Goal: Task Accomplishment & Management: Use online tool/utility

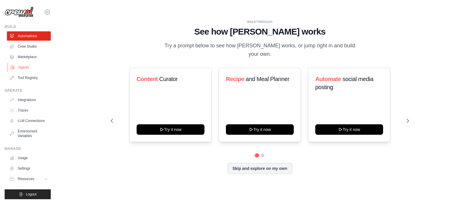
click at [26, 66] on link "Agents" at bounding box center [30, 67] width 44 height 9
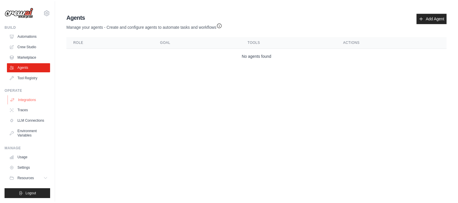
scroll to position [5, 0]
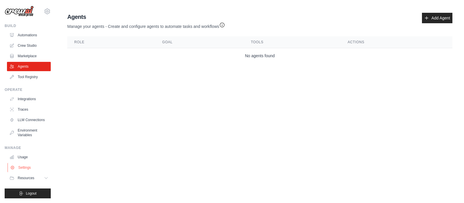
click at [25, 169] on link "Settings" at bounding box center [30, 167] width 44 height 9
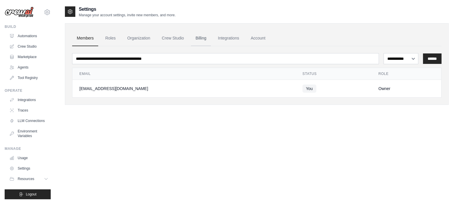
click at [202, 37] on link "Billing" at bounding box center [201, 38] width 20 height 16
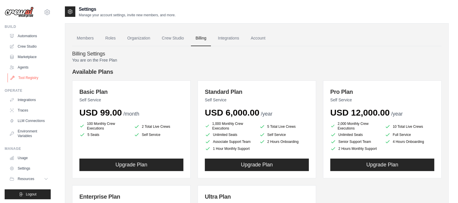
click at [30, 77] on link "Tool Registry" at bounding box center [30, 77] width 44 height 9
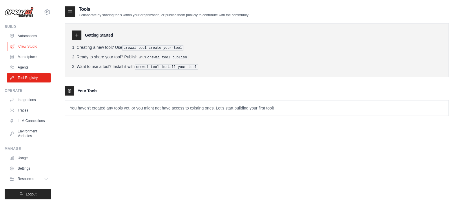
click at [29, 47] on link "Crew Studio" at bounding box center [30, 46] width 44 height 9
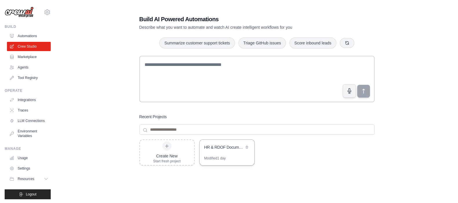
click at [226, 144] on div "HR & RDOF Document Assistant" at bounding box center [224, 147] width 40 height 6
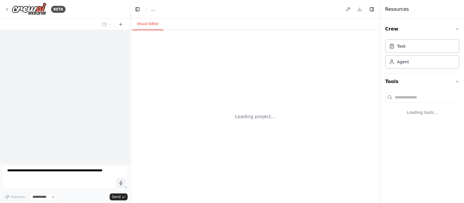
select select "****"
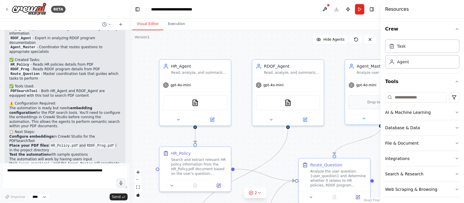
scroll to position [470, 0]
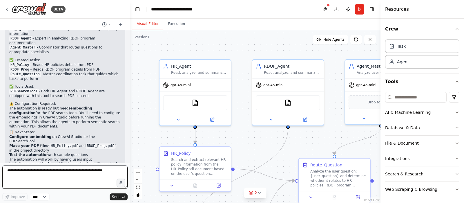
click at [50, 177] on textarea at bounding box center [64, 176] width 125 height 23
type textarea "*"
type textarea "**********"
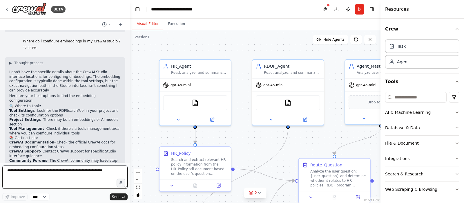
scroll to position [619, 0]
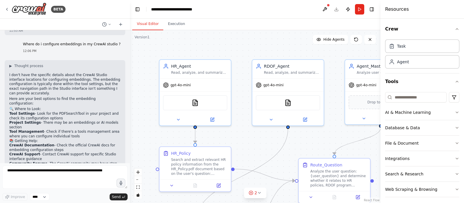
click at [150, 71] on div ".deletable-edge-delete-btn { width: 20px; height: 20px; border: 0px solid #ffff…" at bounding box center [255, 116] width 251 height 173
click at [371, 9] on button "Toggle Right Sidebar" at bounding box center [372, 9] width 8 height 8
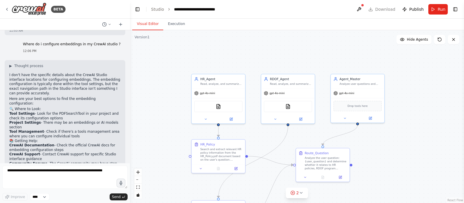
drag, startPoint x: 442, startPoint y: 115, endPoint x: 402, endPoint y: 122, distance: 40.6
click at [402, 122] on div ".deletable-edge-delete-btn { width: 20px; height: 20px; border: 0px solid #ffff…" at bounding box center [297, 116] width 334 height 173
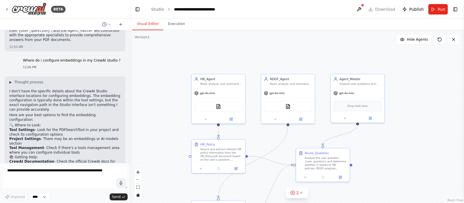
scroll to position [603, 0]
click at [217, 108] on div "PDFSearchTool" at bounding box center [218, 105] width 48 height 11
click at [206, 119] on icon at bounding box center [205, 117] width 3 height 3
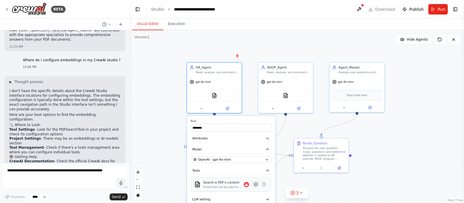
click at [256, 182] on icon at bounding box center [256, 184] width 4 height 4
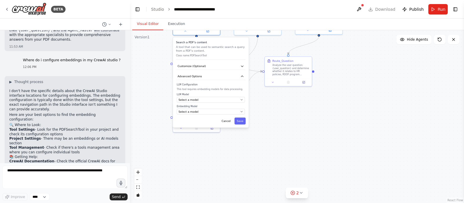
drag, startPoint x: 382, startPoint y: 145, endPoint x: 358, endPoint y: 64, distance: 84.2
click at [358, 64] on div ".deletable-edge-delete-btn { width: 20px; height: 20px; border: 0px solid #ffff…" at bounding box center [297, 116] width 334 height 173
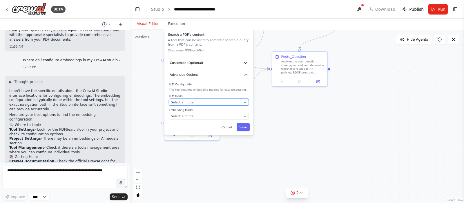
click at [216, 101] on div "Select a model" at bounding box center [206, 102] width 70 height 4
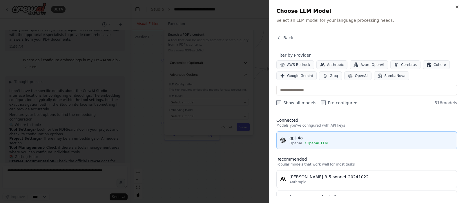
click at [295, 137] on div "gpt-4o" at bounding box center [371, 138] width 164 height 6
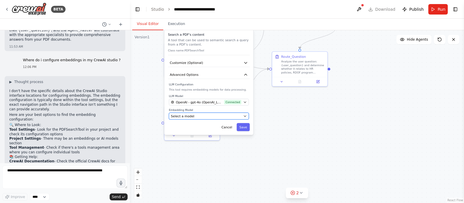
click at [200, 115] on div "Select a model" at bounding box center [206, 116] width 70 height 4
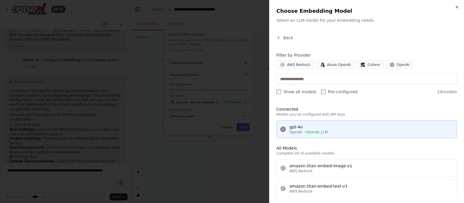
click at [291, 125] on div "gpt-4o" at bounding box center [371, 127] width 164 height 6
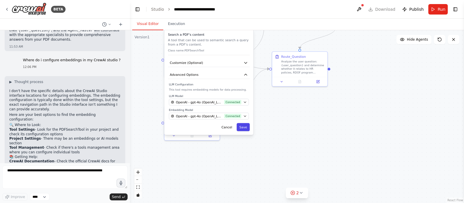
click at [248, 128] on button "Save" at bounding box center [243, 127] width 13 height 8
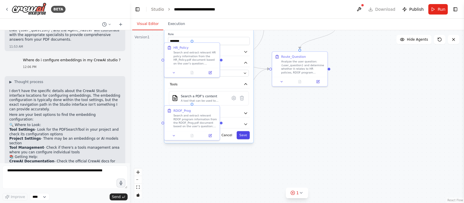
click at [246, 137] on button "Save" at bounding box center [243, 135] width 13 height 8
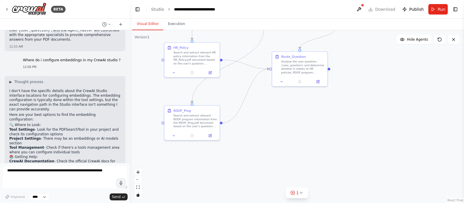
click at [246, 137] on div ".deletable-edge-delete-btn { width: 20px; height: 20px; border: 0px solid #ffff…" at bounding box center [297, 116] width 334 height 173
click at [175, 135] on icon at bounding box center [173, 134] width 3 height 3
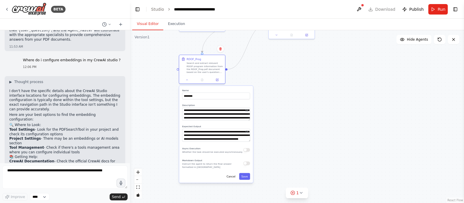
drag, startPoint x: 286, startPoint y: 151, endPoint x: 287, endPoint y: 93, distance: 57.4
click at [287, 93] on div ".deletable-edge-delete-btn { width: 20px; height: 20px; border: 0px solid #ffff…" at bounding box center [297, 116] width 334 height 173
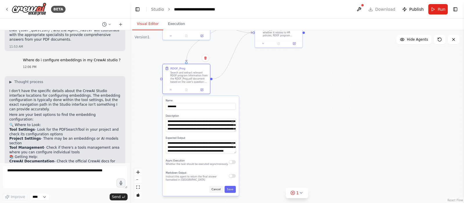
click at [219, 188] on button "Cancel" at bounding box center [216, 189] width 14 height 7
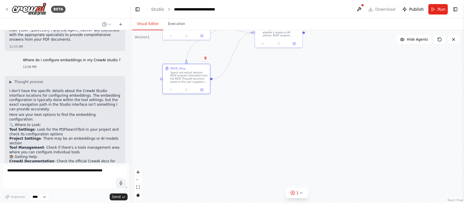
click at [253, 86] on div ".deletable-edge-delete-btn { width: 20px; height: 20px; border: 0px solid #ffff…" at bounding box center [297, 116] width 334 height 173
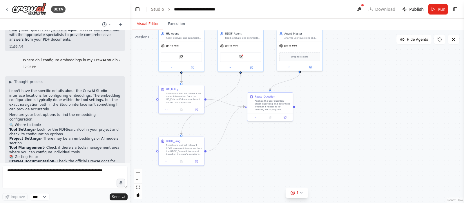
drag, startPoint x: 253, startPoint y: 86, endPoint x: 245, endPoint y: 158, distance: 72.3
click at [245, 158] on div ".deletable-edge-delete-btn { width: 20px; height: 20px; border: 0px solid #ffff…" at bounding box center [297, 116] width 334 height 173
click at [166, 109] on icon at bounding box center [166, 109] width 3 height 3
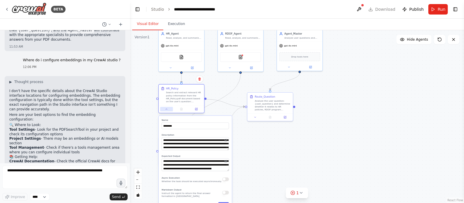
click at [166, 109] on icon at bounding box center [166, 108] width 1 height 1
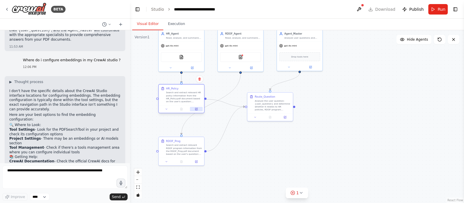
click at [197, 108] on icon at bounding box center [197, 109] width 2 height 2
click at [338, 100] on div ".deletable-edge-delete-btn { width: 20px; height: 20px; border: 0px solid #ffff…" at bounding box center [297, 116] width 334 height 173
click at [240, 56] on img at bounding box center [240, 56] width 4 height 4
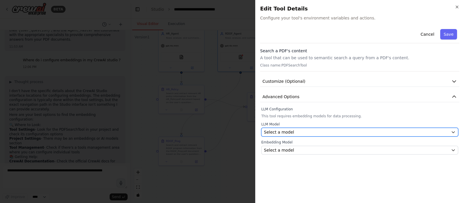
click at [316, 132] on div "Select a model" at bounding box center [356, 132] width 185 height 6
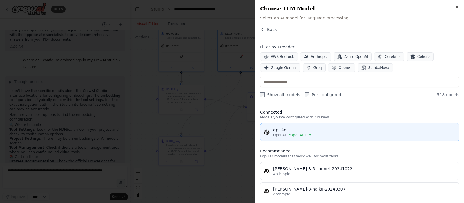
click at [278, 134] on span "OpenAI" at bounding box center [279, 135] width 13 height 5
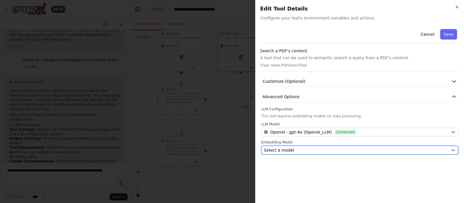
click at [286, 149] on span "Select a model" at bounding box center [279, 150] width 30 height 6
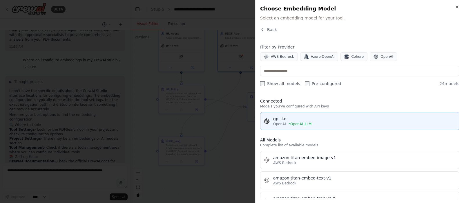
click at [277, 117] on div "gpt-4o" at bounding box center [364, 119] width 182 height 6
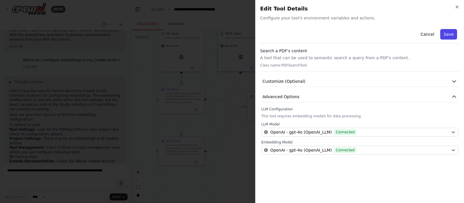
click at [448, 32] on button "Save" at bounding box center [448, 34] width 17 height 10
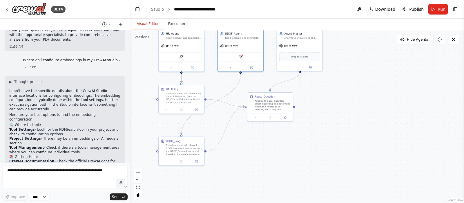
click at [354, 105] on div ".deletable-edge-delete-btn { width: 20px; height: 20px; border: 0px solid #ffff…" at bounding box center [297, 116] width 334 height 173
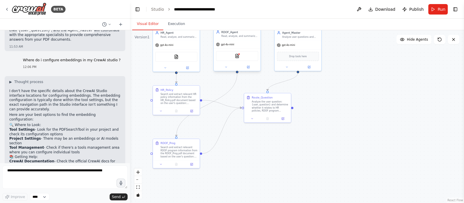
click at [238, 59] on div "PDFSearchTool" at bounding box center [237, 56] width 42 height 10
click at [238, 56] on img at bounding box center [237, 56] width 5 height 5
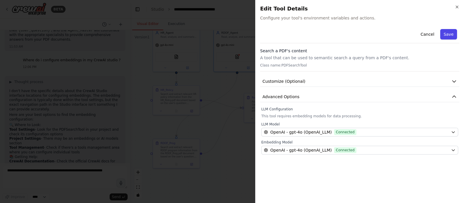
click at [450, 36] on button "Save" at bounding box center [448, 34] width 17 height 10
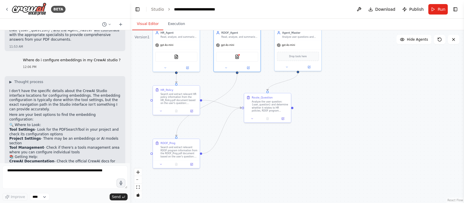
click at [360, 98] on div ".deletable-edge-delete-btn { width: 20px; height: 20px; border: 0px solid #ffff…" at bounding box center [297, 116] width 334 height 173
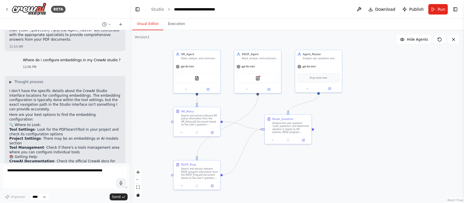
drag, startPoint x: 355, startPoint y: 82, endPoint x: 376, endPoint y: 103, distance: 29.7
click at [376, 103] on div ".deletable-edge-delete-btn { width: 20px; height: 20px; border: 0px solid #ffff…" at bounding box center [297, 116] width 334 height 173
click at [248, 88] on icon at bounding box center [246, 88] width 3 height 3
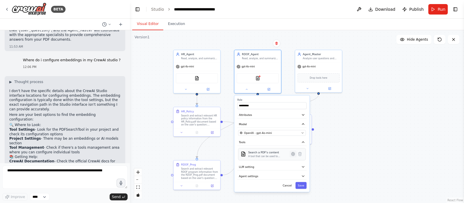
click at [293, 152] on icon at bounding box center [292, 153] width 3 height 3
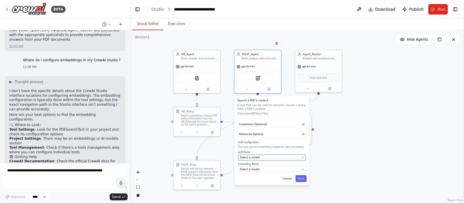
click at [274, 156] on div "Select a model" at bounding box center [270, 157] width 60 height 4
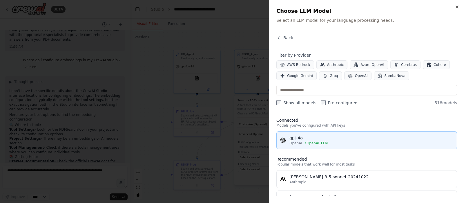
click at [291, 134] on button "gpt-4o OpenAI • OpenAI_LLM" at bounding box center [366, 140] width 181 height 18
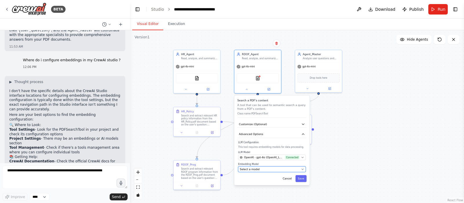
click at [265, 168] on div "Select a model" at bounding box center [270, 169] width 60 height 4
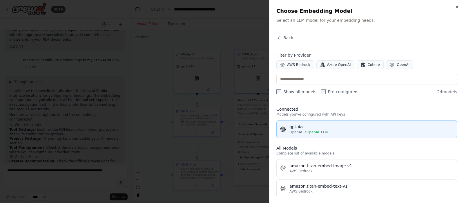
click at [297, 130] on span "OpenAI" at bounding box center [295, 132] width 13 height 5
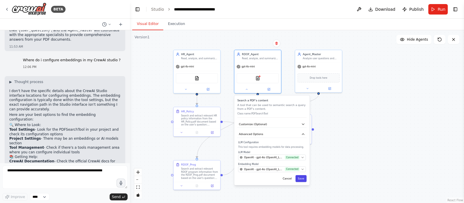
click at [302, 177] on button "Save" at bounding box center [300, 178] width 11 height 7
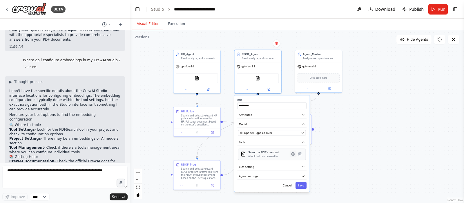
click at [293, 153] on icon at bounding box center [292, 153] width 3 height 3
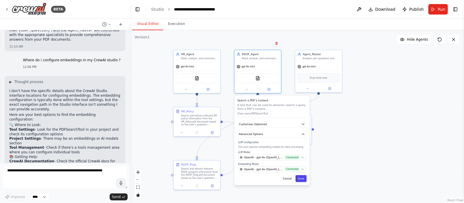
click at [303, 177] on button "Save" at bounding box center [300, 178] width 11 height 7
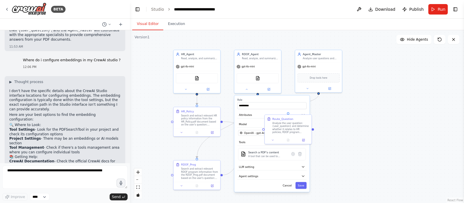
click at [341, 124] on div ".deletable-edge-delete-btn { width: 20px; height: 20px; border: 0px solid #ffff…" at bounding box center [297, 116] width 334 height 173
click at [289, 183] on button "Cancel" at bounding box center [287, 185] width 14 height 7
click at [340, 114] on div ".deletable-edge-delete-btn { width: 20px; height: 20px; border: 0px solid #ffff…" at bounding box center [297, 116] width 334 height 173
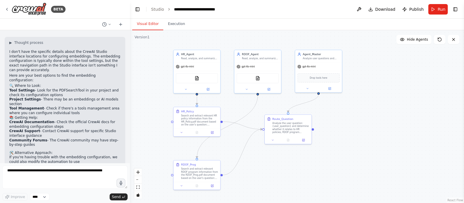
scroll to position [652, 0]
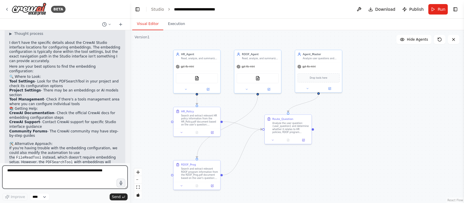
click at [60, 175] on textarea at bounding box center [64, 176] width 125 height 23
type textarea "**********"
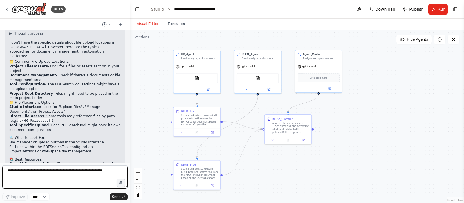
scroll to position [855, 0]
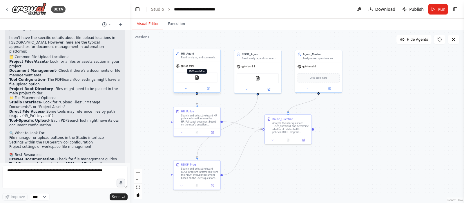
click at [197, 79] on img at bounding box center [197, 77] width 5 height 5
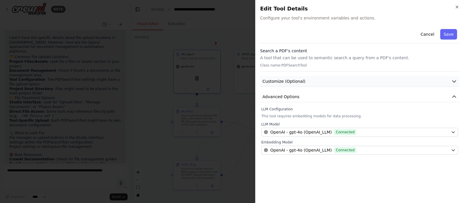
click at [380, 78] on button "Customize (Optional)" at bounding box center [359, 81] width 199 height 11
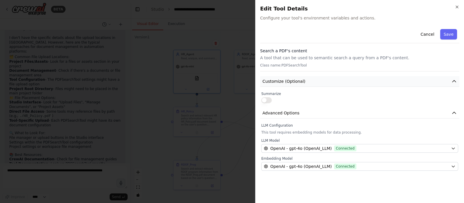
click at [380, 78] on button "Customize (Optional)" at bounding box center [359, 81] width 199 height 11
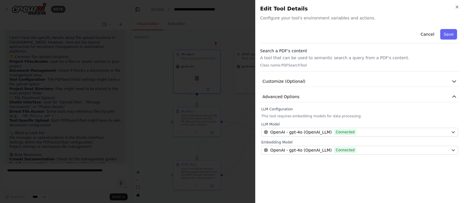
click at [353, 63] on p "Class name: PDFSearchTool" at bounding box center [359, 65] width 199 height 5
click at [430, 32] on button "Cancel" at bounding box center [427, 34] width 21 height 10
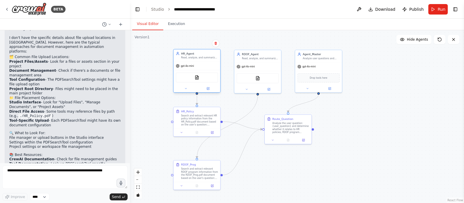
click at [186, 90] on div at bounding box center [196, 89] width 47 height 8
click at [188, 88] on button at bounding box center [185, 88] width 21 height 5
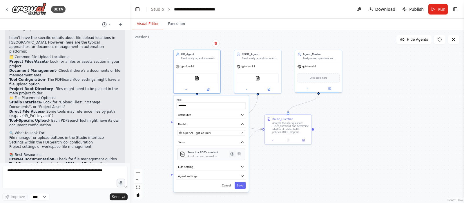
click at [233, 153] on icon at bounding box center [232, 153] width 1 height 1
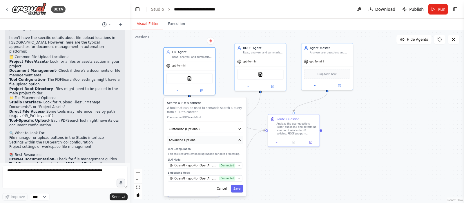
click at [224, 136] on button "Advanced Options" at bounding box center [205, 140] width 76 height 8
click at [225, 187] on button "Cancel" at bounding box center [221, 189] width 15 height 8
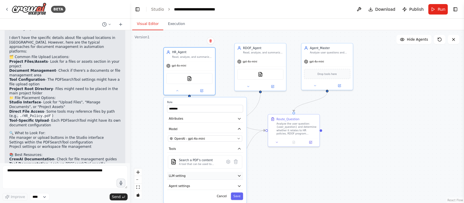
click at [209, 176] on button "LLM setting" at bounding box center [205, 176] width 76 height 8
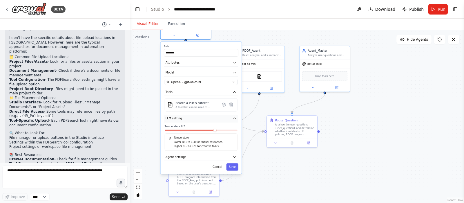
drag, startPoint x: 209, startPoint y: 176, endPoint x: 206, endPoint y: 119, distance: 56.9
click at [206, 119] on button "LLM setting" at bounding box center [201, 119] width 75 height 8
click at [235, 118] on icon "button" at bounding box center [234, 117] width 2 height 1
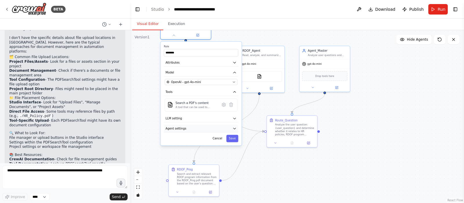
click at [233, 128] on icon "button" at bounding box center [234, 128] width 2 height 1
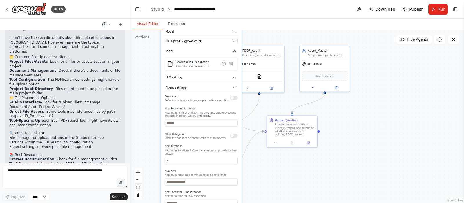
drag, startPoint x: 218, startPoint y: 151, endPoint x: 219, endPoint y: 111, distance: 40.0
click at [219, 111] on p "Maximum number of reasoning attempts before executing the task. If empty, will …" at bounding box center [201, 114] width 73 height 7
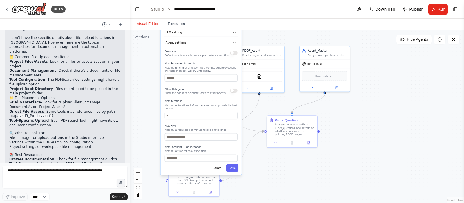
drag, startPoint x: 219, startPoint y: 152, endPoint x: 217, endPoint y: 107, distance: 44.7
click at [217, 107] on div "Max Iterations Maximum iterations before the agent must provide its best answer" at bounding box center [201, 109] width 73 height 20
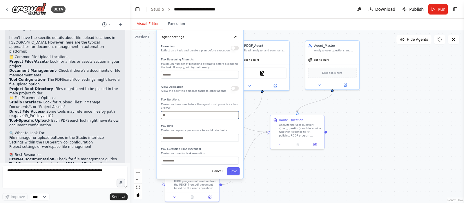
click at [191, 111] on input "number" at bounding box center [200, 115] width 78 height 8
type input "*"
click at [235, 88] on button "button" at bounding box center [235, 88] width 8 height 4
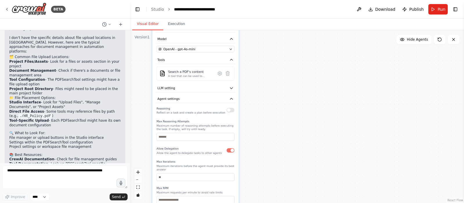
drag, startPoint x: 221, startPoint y: 53, endPoint x: 215, endPoint y: 114, distance: 60.6
click at [215, 114] on div "Reasoning Reflect on a task and create a plan before execution Max Reasoning At…" at bounding box center [196, 166] width 78 height 121
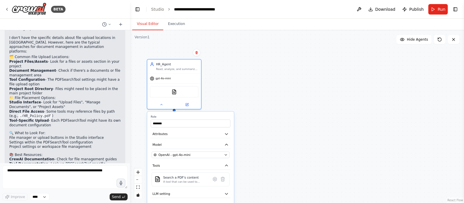
drag, startPoint x: 315, startPoint y: 111, endPoint x: 310, endPoint y: 217, distance: 105.7
click at [310, 202] on html "BETA You are a helpful technical assistant. I need your help to build the follo…" at bounding box center [232, 101] width 464 height 203
click at [302, 108] on div ".deletable-edge-delete-btn { width: 20px; height: 20px; border: 0px solid #ffff…" at bounding box center [297, 116] width 334 height 173
click at [187, 77] on div "gpt-4o-mini" at bounding box center [174, 78] width 54 height 10
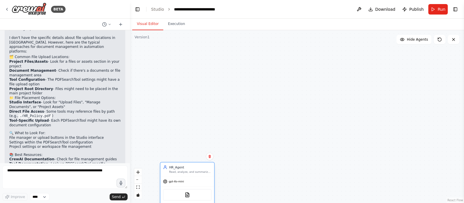
drag, startPoint x: 189, startPoint y: 75, endPoint x: 202, endPoint y: 182, distance: 107.9
click at [202, 182] on div "gpt-4o-mini" at bounding box center [187, 181] width 54 height 10
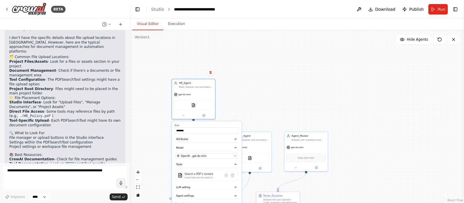
drag, startPoint x: 296, startPoint y: 137, endPoint x: 281, endPoint y: 58, distance: 80.3
click at [281, 58] on div ".deletable-edge-delete-btn { width: 20px; height: 20px; border: 0px solid #ffff…" at bounding box center [297, 116] width 334 height 173
click at [184, 115] on icon at bounding box center [183, 114] width 3 height 3
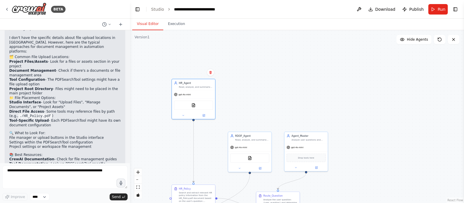
click at [287, 83] on div ".deletable-edge-delete-btn { width: 20px; height: 20px; border: 0px solid #ffff…" at bounding box center [297, 116] width 334 height 173
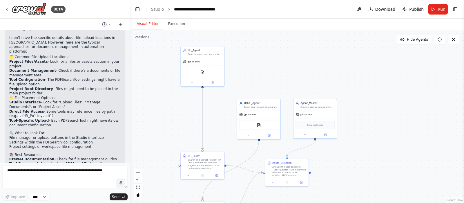
drag, startPoint x: 376, startPoint y: 99, endPoint x: 385, endPoint y: 67, distance: 33.7
click at [385, 67] on div ".deletable-edge-delete-btn { width: 20px; height: 20px; border: 0px solid #ffff…" at bounding box center [297, 116] width 334 height 173
drag, startPoint x: 213, startPoint y: 58, endPoint x: 189, endPoint y: 105, distance: 52.9
click at [189, 105] on div "gpt-4o-mini PDFSearchTool" at bounding box center [188, 106] width 43 height 28
click at [188, 106] on img at bounding box center [188, 107] width 4 height 4
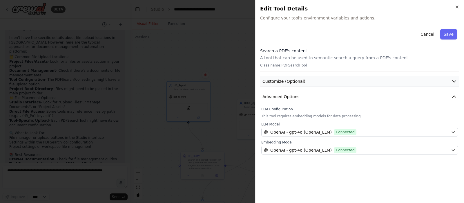
click at [456, 78] on icon "button" at bounding box center [454, 81] width 6 height 6
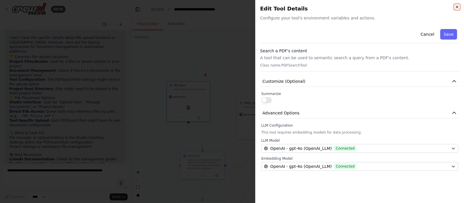
click at [457, 8] on icon "button" at bounding box center [457, 7] width 5 height 5
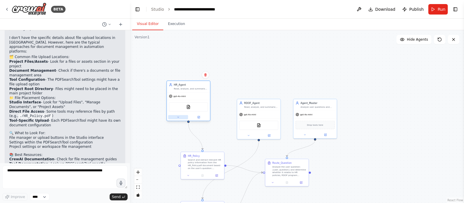
click at [179, 117] on icon at bounding box center [178, 117] width 3 height 3
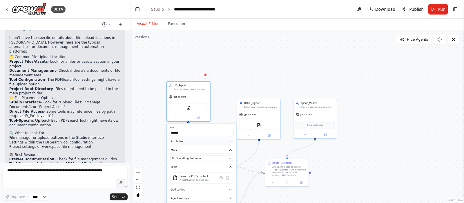
click at [197, 140] on button "Attributes" at bounding box center [202, 141] width 64 height 6
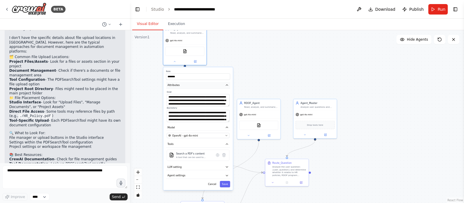
drag, startPoint x: 217, startPoint y: 142, endPoint x: 214, endPoint y: 85, distance: 57.2
click at [214, 85] on button "Attributes" at bounding box center [198, 85] width 64 height 6
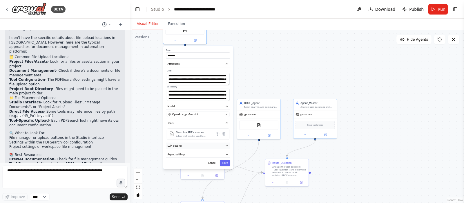
drag, startPoint x: 201, startPoint y: 166, endPoint x: 200, endPoint y: 146, distance: 20.6
click at [200, 146] on button "LLM setting" at bounding box center [198, 145] width 64 height 6
click at [198, 153] on button "Agent settings" at bounding box center [198, 154] width 64 height 6
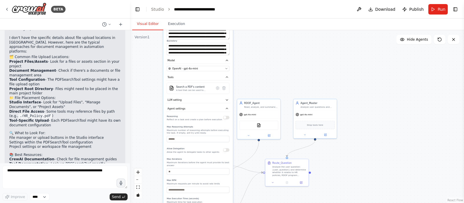
drag, startPoint x: 200, startPoint y: 169, endPoint x: 200, endPoint y: 122, distance: 47.3
click at [200, 122] on div "Reasoning Reflect on a task and create a plan before execution Max Reasoning At…" at bounding box center [198, 162] width 63 height 97
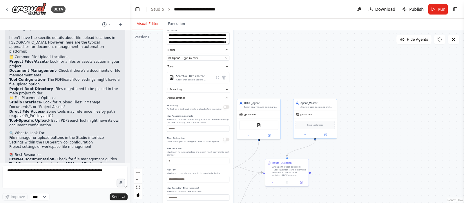
drag, startPoint x: 200, startPoint y: 150, endPoint x: 199, endPoint y: 140, distance: 9.9
click at [199, 140] on p "Allow the agent to delegate tasks to other agents" at bounding box center [193, 141] width 52 height 3
click at [225, 139] on button "button" at bounding box center [226, 138] width 6 height 3
click at [225, 202] on button "Save" at bounding box center [225, 205] width 10 height 6
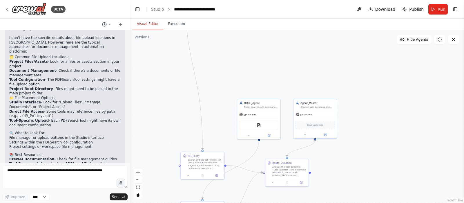
click at [223, 89] on div ".deletable-edge-delete-btn { width: 20px; height: 20px; border: 0px solid #ffff…" at bounding box center [297, 116] width 334 height 173
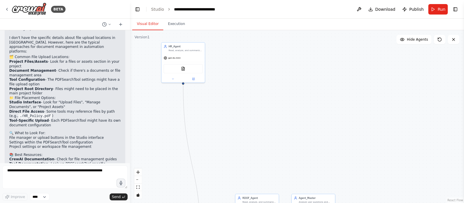
drag, startPoint x: 227, startPoint y: 64, endPoint x: 225, endPoint y: 159, distance: 94.8
click at [225, 159] on div ".deletable-edge-delete-btn { width: 20px; height: 20px; border: 0px solid #ffff…" at bounding box center [297, 116] width 334 height 173
drag, startPoint x: 195, startPoint y: 50, endPoint x: 203, endPoint y: 167, distance: 117.5
click at [203, 167] on div "Read, analyze, and summarize HR policy information from PDF documents. Provide …" at bounding box center [192, 165] width 34 height 3
click at [254, 124] on div ".deletable-edge-delete-btn { width: 20px; height: 20px; border: 0px solid #ffff…" at bounding box center [297, 116] width 334 height 173
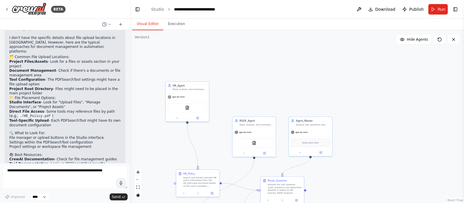
drag, startPoint x: 254, startPoint y: 124, endPoint x: 252, endPoint y: 40, distance: 83.8
click at [252, 40] on div ".deletable-edge-delete-btn { width: 20px; height: 20px; border: 0px solid #ffff…" at bounding box center [297, 116] width 334 height 173
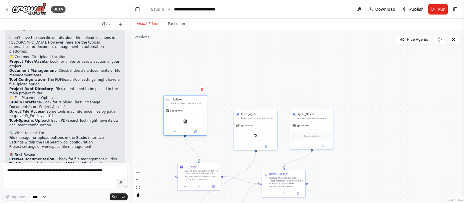
drag, startPoint x: 194, startPoint y: 84, endPoint x: 190, endPoint y: 106, distance: 22.8
click at [190, 106] on div "HR_Agent Read, analyze, and summarize HR policy information from PDF documents.…" at bounding box center [185, 100] width 43 height 11
click at [245, 74] on div ".deletable-edge-delete-btn { width: 20px; height: 20px; border: 0px solid #ffff…" at bounding box center [297, 116] width 334 height 173
click at [195, 131] on icon at bounding box center [196, 131] width 2 height 2
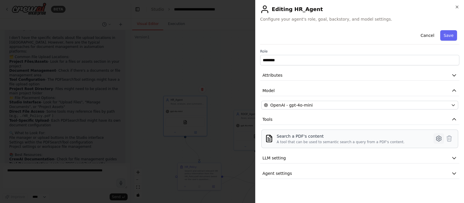
click at [439, 136] on icon at bounding box center [438, 138] width 7 height 7
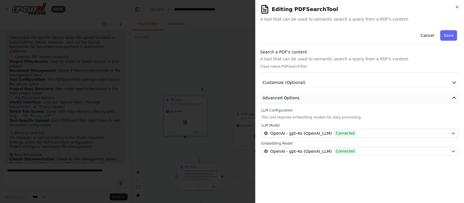
click at [372, 98] on button "Advanced Options" at bounding box center [359, 98] width 199 height 11
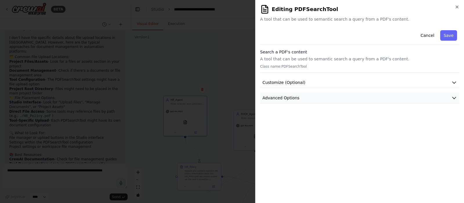
click at [372, 98] on button "Advanced Options" at bounding box center [359, 98] width 199 height 11
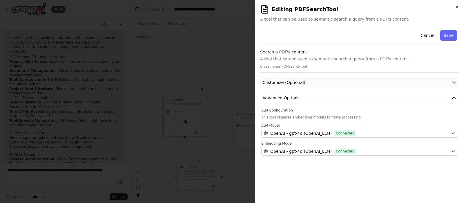
click at [374, 78] on button "Customize (Optional)" at bounding box center [359, 82] width 199 height 11
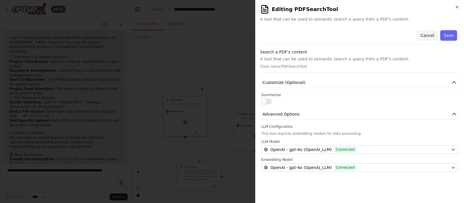
click at [432, 35] on button "Cancel" at bounding box center [427, 35] width 21 height 10
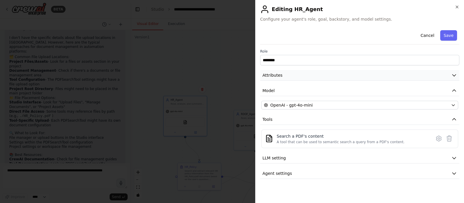
click at [455, 75] on icon "button" at bounding box center [453, 76] width 3 height 2
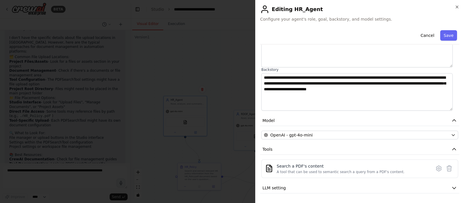
scroll to position [76, 0]
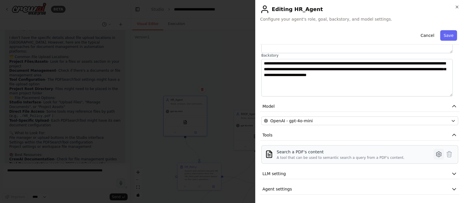
click at [436, 153] on icon at bounding box center [438, 153] width 5 height 5
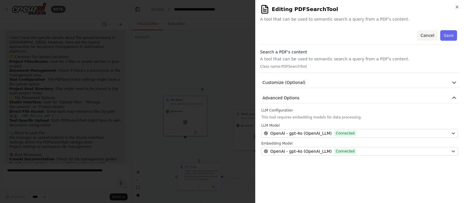
click at [430, 35] on button "Cancel" at bounding box center [427, 35] width 21 height 10
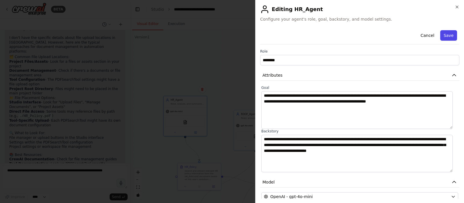
click at [442, 35] on button "Save" at bounding box center [448, 35] width 17 height 10
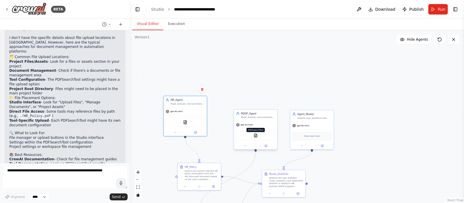
click at [255, 136] on img at bounding box center [255, 135] width 4 height 4
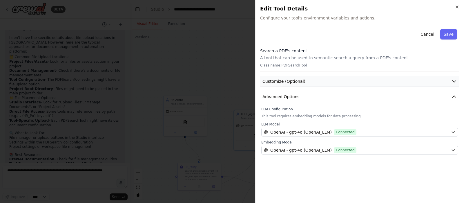
click at [454, 78] on icon "button" at bounding box center [454, 81] width 6 height 6
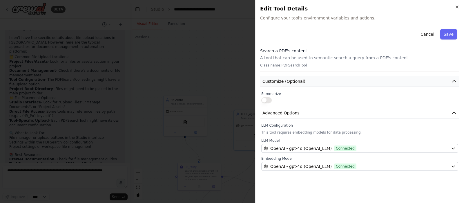
click at [454, 78] on icon "button" at bounding box center [454, 81] width 6 height 6
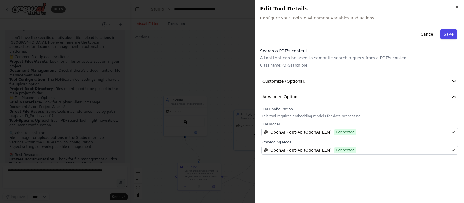
click at [449, 31] on button "Save" at bounding box center [448, 34] width 17 height 10
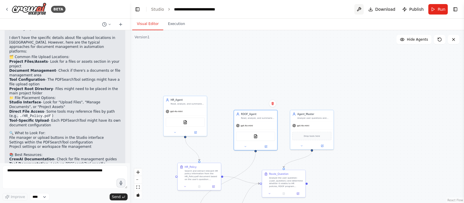
click at [362, 7] on button at bounding box center [358, 9] width 9 height 10
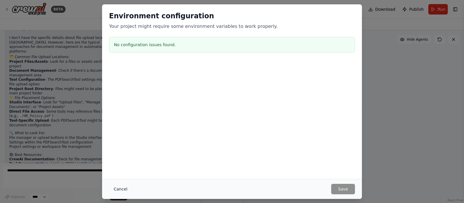
click at [119, 189] on button "Cancel" at bounding box center [120, 189] width 23 height 10
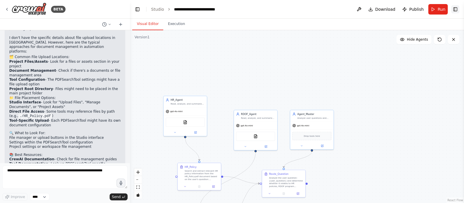
click at [455, 8] on button "Toggle Right Sidebar" at bounding box center [455, 9] width 8 height 8
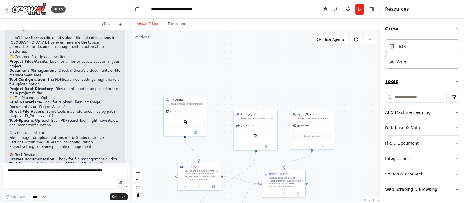
scroll to position [3, 0]
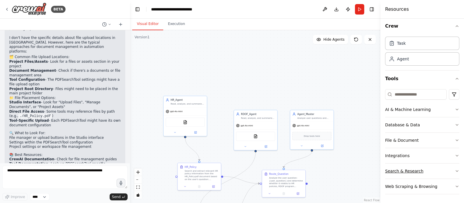
click at [427, 171] on button "Search & Research" at bounding box center [422, 170] width 74 height 15
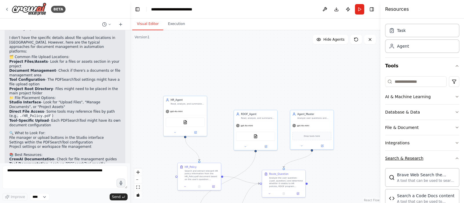
scroll to position [0, 0]
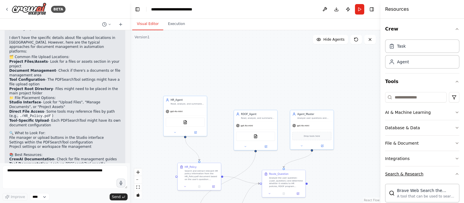
click at [456, 173] on icon "button" at bounding box center [457, 173] width 2 height 1
click at [373, 9] on button "Toggle Right Sidebar" at bounding box center [372, 9] width 8 height 8
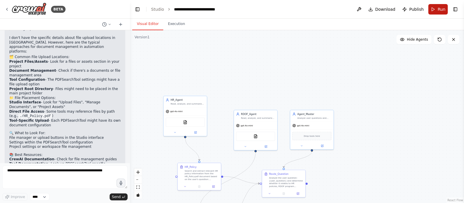
click at [438, 8] on button "Run" at bounding box center [437, 9] width 19 height 10
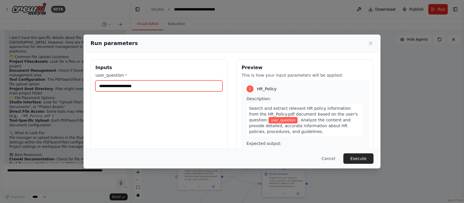
click at [154, 84] on input "user_question *" at bounding box center [158, 85] width 127 height 11
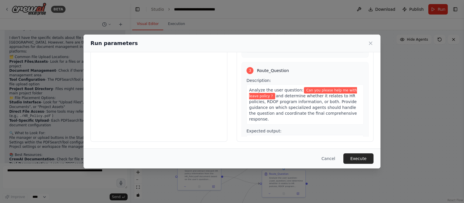
scroll to position [195, 0]
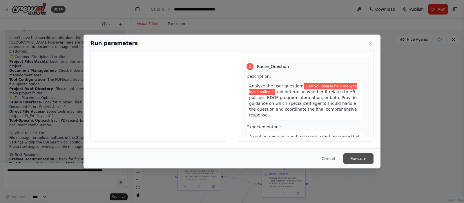
type input "**********"
click at [360, 158] on button "Execute" at bounding box center [358, 158] width 30 height 10
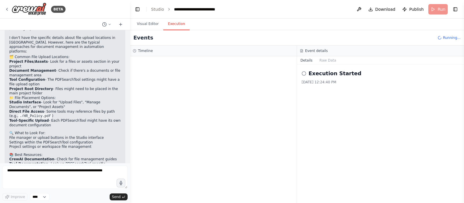
click at [176, 24] on button "Execution" at bounding box center [176, 24] width 26 height 12
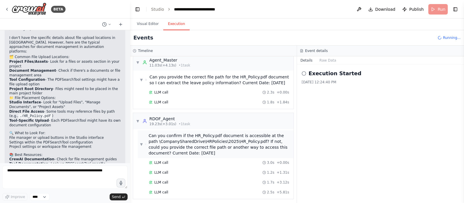
scroll to position [176, 0]
click at [222, 144] on div "Can you confirm if the HR_Policy.pdf document is accessible at the path \Compan…" at bounding box center [219, 144] width 143 height 23
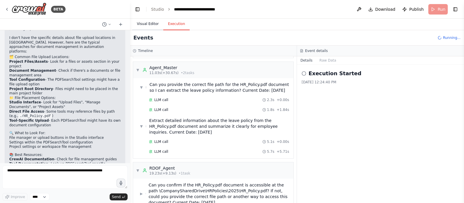
scroll to position [198, 0]
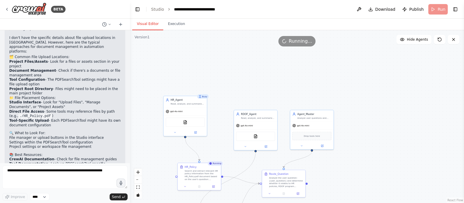
click at [141, 27] on button "Visual Editor" at bounding box center [147, 24] width 31 height 12
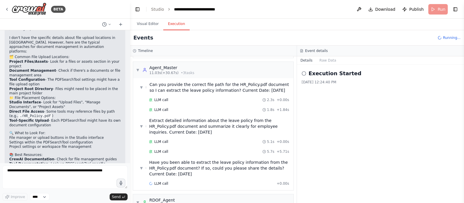
click at [173, 22] on button "Execution" at bounding box center [176, 24] width 26 height 12
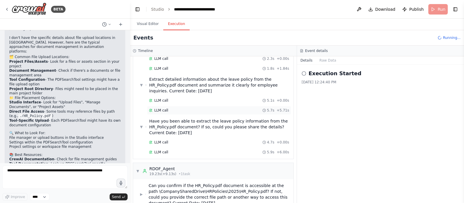
scroll to position [259, 0]
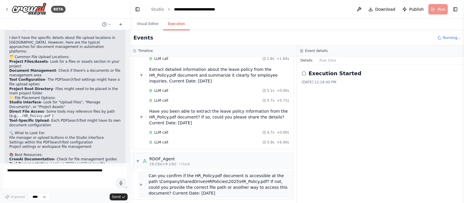
click at [206, 174] on div "Can you confirm if the HR_Policy.pdf document is accessible at the path \Compan…" at bounding box center [219, 184] width 143 height 23
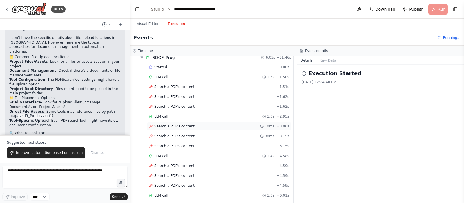
scroll to position [505, 0]
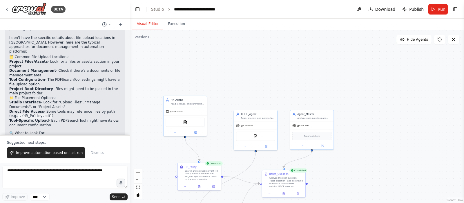
click at [150, 22] on button "Visual Editor" at bounding box center [147, 24] width 31 height 12
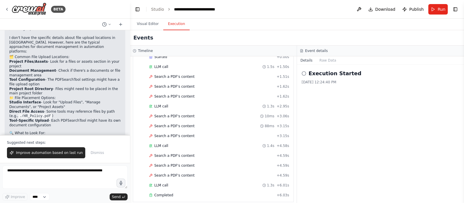
click at [171, 22] on button "Execution" at bounding box center [176, 24] width 26 height 12
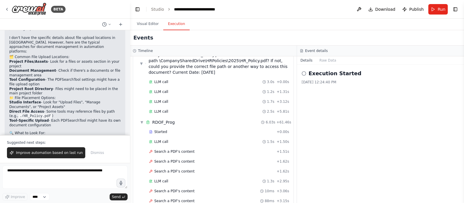
scroll to position [381, 0]
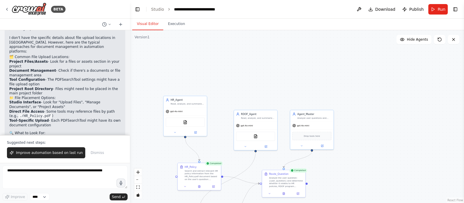
click at [147, 22] on button "Visual Editor" at bounding box center [147, 24] width 31 height 12
click at [362, 8] on button at bounding box center [358, 9] width 9 height 10
click at [455, 9] on button "Toggle Right Sidebar" at bounding box center [455, 9] width 8 height 8
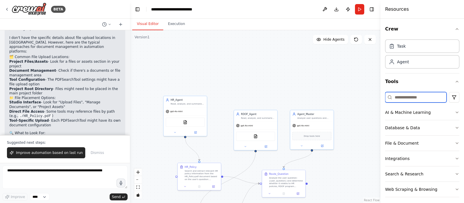
click at [417, 98] on input at bounding box center [415, 97] width 61 height 10
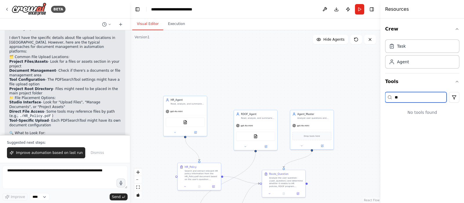
type input "*"
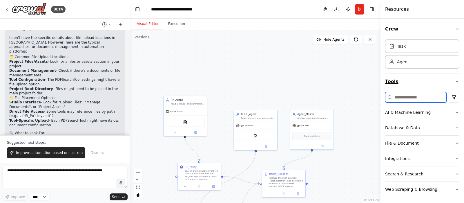
scroll to position [3, 0]
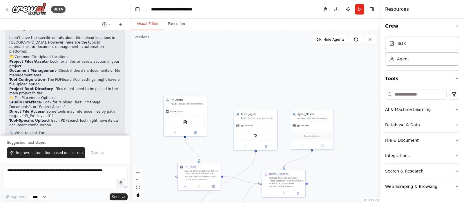
click at [438, 140] on button "File & Document" at bounding box center [422, 140] width 74 height 15
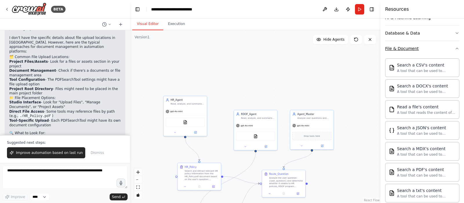
scroll to position [91, 0]
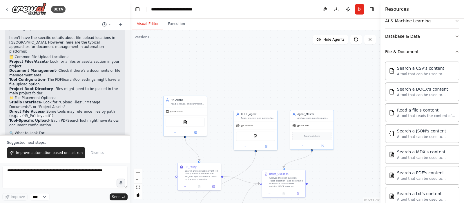
click at [312, 75] on div ".deletable-edge-delete-btn { width: 20px; height: 20px; border: 0px solid #ffff…" at bounding box center [255, 116] width 251 height 173
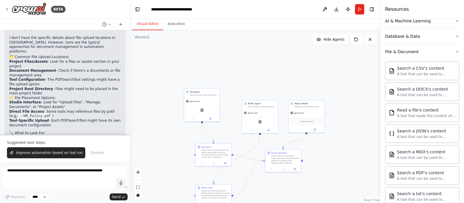
drag, startPoint x: 341, startPoint y: 118, endPoint x: 335, endPoint y: 114, distance: 6.7
click at [335, 114] on div ".deletable-edge-delete-btn { width: 20px; height: 20px; border: 0px solid #ffff…" at bounding box center [255, 116] width 251 height 173
click at [422, 176] on div "A tool that can be used to semantic search a query from a PDF's content." at bounding box center [426, 178] width 59 height 5
click at [455, 52] on icon "button" at bounding box center [457, 51] width 5 height 5
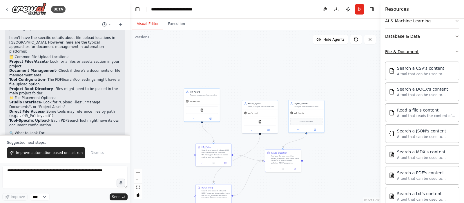
scroll to position [3, 0]
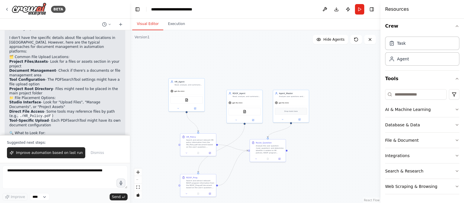
drag, startPoint x: 354, startPoint y: 136, endPoint x: 338, endPoint y: 126, distance: 18.4
click at [338, 126] on div ".deletable-edge-delete-btn { width: 20px; height: 20px; border: 0px solid #ffff…" at bounding box center [255, 116] width 251 height 173
click at [426, 91] on input at bounding box center [415, 94] width 61 height 10
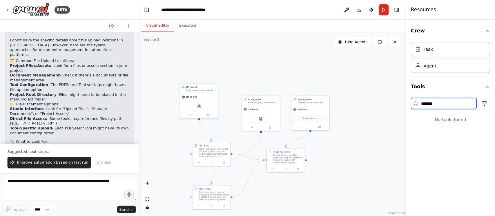
scroll to position [0, 0]
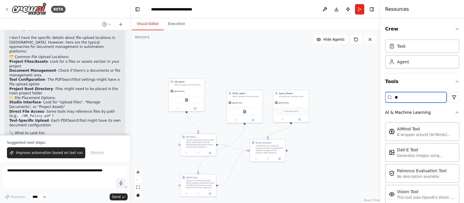
type input "*"
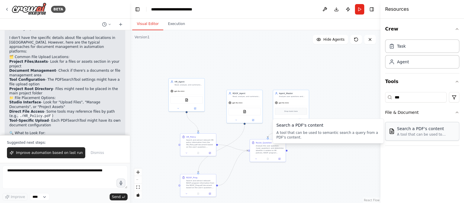
click at [411, 134] on div "A tool that can be used to semantic search a query from a PDF's content." at bounding box center [426, 134] width 59 height 5
click at [184, 104] on div "PDFSearchTool PDFSearchTool" at bounding box center [187, 99] width 36 height 11
click at [237, 51] on div ".deletable-edge-delete-btn { width: 20px; height: 20px; border: 0px solid #ffff…" at bounding box center [255, 116] width 251 height 173
click at [191, 101] on div "PDFSearchTool PDFSearchTool" at bounding box center [187, 99] width 32 height 8
click at [266, 61] on div ".deletable-edge-delete-btn { width: 20px; height: 20px; border: 0px solid #ffff…" at bounding box center [255, 116] width 251 height 173
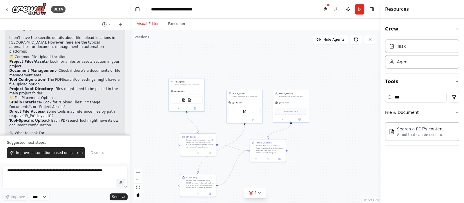
click at [457, 28] on icon "button" at bounding box center [457, 29] width 5 height 5
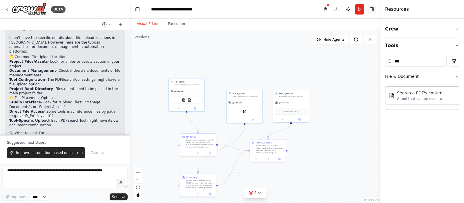
click at [371, 9] on button "Toggle Right Sidebar" at bounding box center [372, 9] width 8 height 8
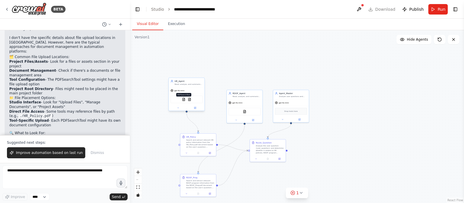
click at [184, 99] on img at bounding box center [183, 98] width 3 height 3
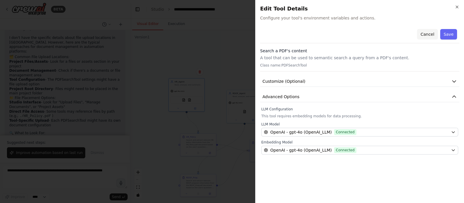
click at [432, 33] on button "Cancel" at bounding box center [427, 34] width 21 height 10
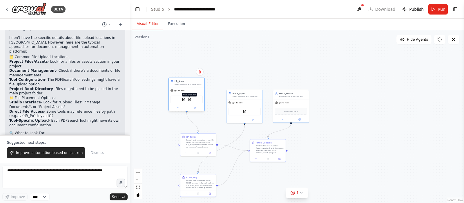
click at [190, 101] on img at bounding box center [189, 98] width 3 height 3
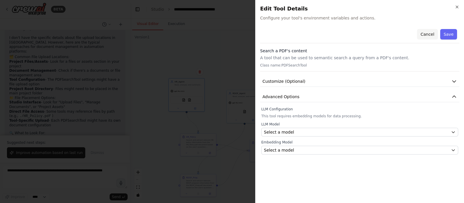
click at [428, 34] on button "Cancel" at bounding box center [427, 34] width 21 height 10
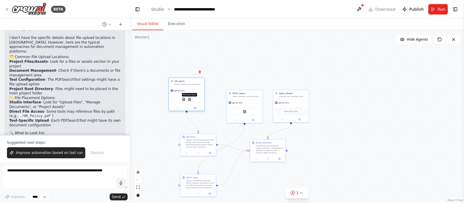
click at [190, 99] on img at bounding box center [189, 98] width 3 height 3
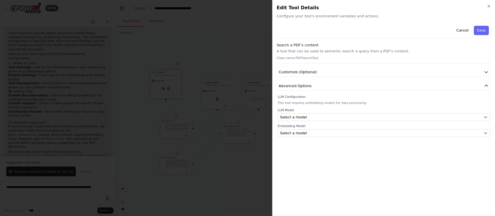
scroll to position [657, 0]
drag, startPoint x: 464, startPoint y: 3, endPoint x: 395, endPoint y: 178, distance: 188.3
click at [395, 178] on div "Cancel Save Search a PDF's content A tool that can be used to semantic search a…" at bounding box center [431, 133] width 241 height 212
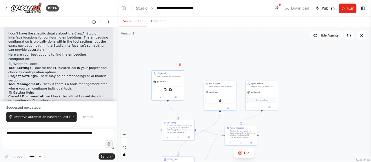
scroll to position [657, 0]
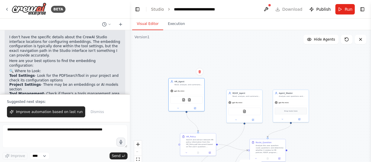
drag, startPoint x: 556, startPoint y: 1, endPoint x: 233, endPoint y: 43, distance: 325.5
click at [233, 43] on div ".deletable-edge-delete-btn { width: 20px; height: 20px; border: 0px solid #ffff…" at bounding box center [250, 102] width 241 height 145
type input "*"
type input "***"
click at [196, 107] on icon at bounding box center [195, 107] width 1 height 1
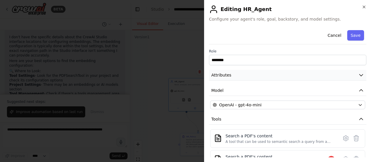
click at [296, 72] on button "Attributes" at bounding box center [287, 75] width 157 height 11
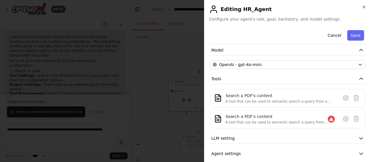
scroll to position [132, 0]
click at [354, 117] on icon at bounding box center [356, 118] width 5 height 6
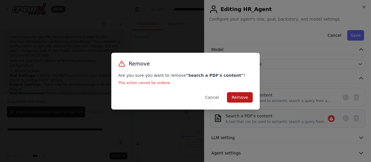
click at [243, 96] on button "Remove" at bounding box center [240, 97] width 26 height 10
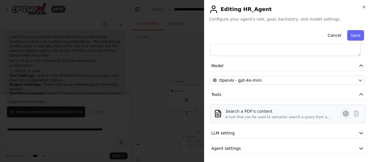
click at [342, 112] on icon at bounding box center [345, 113] width 7 height 7
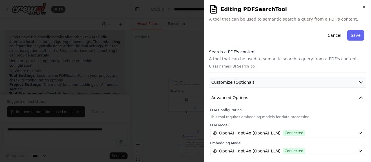
click at [362, 83] on icon "button" at bounding box center [361, 82] width 6 height 6
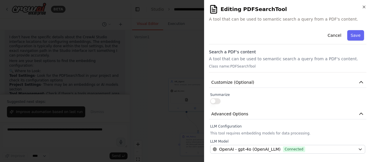
click at [216, 100] on button "button" at bounding box center [215, 101] width 10 height 6
click at [360, 81] on icon "button" at bounding box center [361, 82] width 3 height 2
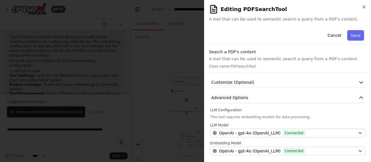
drag, startPoint x: 322, startPoint y: 94, endPoint x: 318, endPoint y: 44, distance: 50.1
click at [318, 44] on div "Cancel Save Search a PDF's content A tool that can be used to semantic search a…" at bounding box center [287, 92] width 157 height 128
drag, startPoint x: 321, startPoint y: 115, endPoint x: 321, endPoint y: 121, distance: 6.1
click at [321, 121] on div "LLM Configuration This tool requires embedding models for data processing. LLM …" at bounding box center [287, 132] width 155 height 48
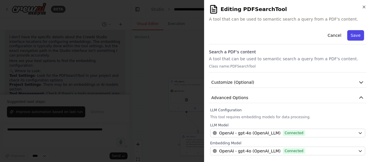
click at [351, 35] on button "Save" at bounding box center [355, 35] width 17 height 10
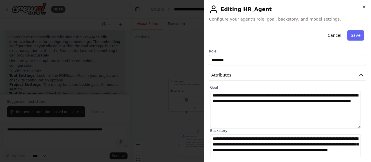
click at [351, 35] on button "Save" at bounding box center [355, 35] width 17 height 10
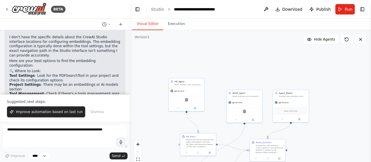
click at [320, 69] on div ".deletable-edge-delete-btn { width: 20px; height: 20px; border: 0px solid #ffff…" at bounding box center [250, 102] width 241 height 145
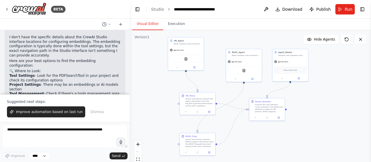
drag, startPoint x: 150, startPoint y: 86, endPoint x: 150, endPoint y: 43, distance: 42.1
click at [150, 43] on div ".deletable-edge-delete-btn { width: 20px; height: 20px; border: 0px solid #ffff…" at bounding box center [250, 102] width 241 height 145
click at [209, 111] on icon at bounding box center [210, 110] width 2 height 2
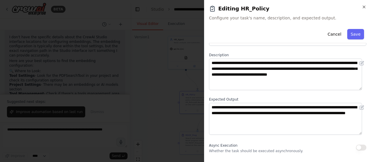
scroll to position [35, 0]
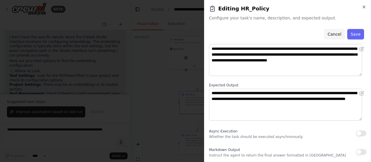
click at [334, 35] on button "Cancel" at bounding box center [334, 34] width 21 height 10
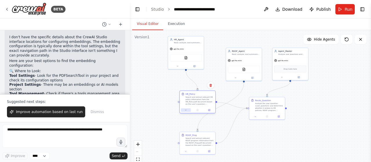
click at [187, 110] on button at bounding box center [186, 109] width 10 height 3
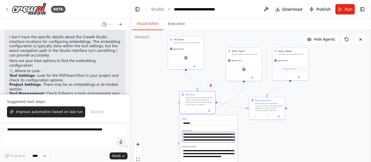
drag, startPoint x: 209, startPoint y: 135, endPoint x: 208, endPoint y: 122, distance: 12.9
click at [208, 122] on div "**********" at bounding box center [208, 152] width 57 height 75
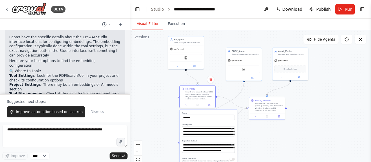
drag, startPoint x: 212, startPoint y: 130, endPoint x: 211, endPoint y: 115, distance: 14.5
click at [211, 115] on div "**********" at bounding box center [208, 147] width 57 height 75
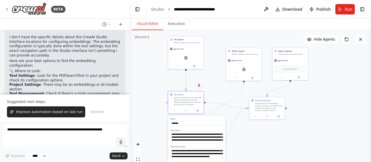
drag, startPoint x: 211, startPoint y: 115, endPoint x: 198, endPoint y: 125, distance: 15.9
click at [198, 125] on div "**********" at bounding box center [196, 152] width 57 height 75
click at [176, 111] on button at bounding box center [174, 109] width 10 height 3
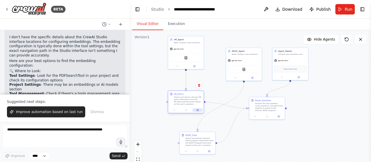
click at [198, 110] on icon at bounding box center [198, 110] width 2 height 2
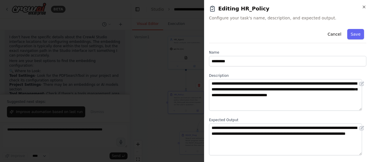
click at [280, 32] on div "Cancel Save" at bounding box center [287, 35] width 157 height 17
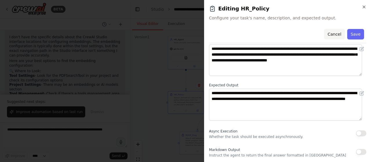
click at [332, 36] on button "Cancel" at bounding box center [334, 34] width 21 height 10
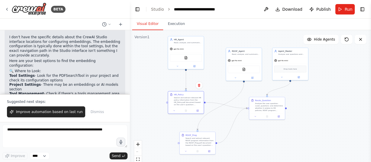
click at [314, 120] on div ".deletable-edge-delete-btn { width: 20px; height: 20px; border: 0px solid #ffff…" at bounding box center [250, 102] width 241 height 145
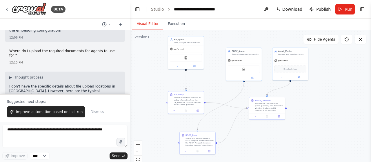
scroll to position [909, 0]
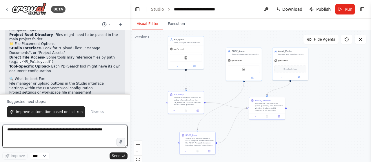
click at [47, 134] on textarea at bounding box center [64, 136] width 125 height 23
type textarea "**********"
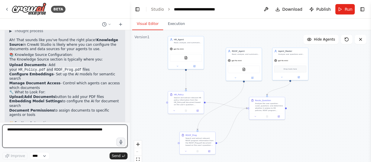
scroll to position [1068, 0]
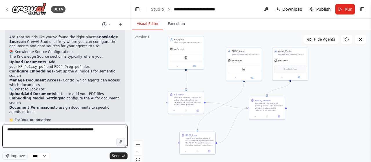
type textarea "**********"
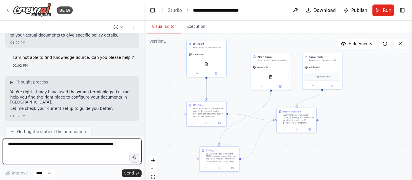
scroll to position [1237, 0]
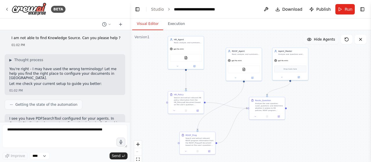
click at [329, 40] on span "Hide Agents" at bounding box center [324, 39] width 21 height 5
click at [329, 40] on span "Show Agents" at bounding box center [324, 39] width 23 height 5
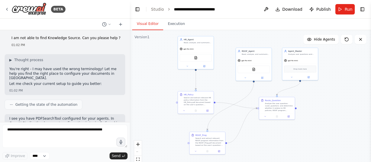
drag, startPoint x: 218, startPoint y: 90, endPoint x: 228, endPoint y: 90, distance: 9.9
click at [228, 90] on div ".deletable-edge-delete-btn { width: 20px; height: 20px; border: 0px solid #ffff…" at bounding box center [250, 102] width 241 height 145
click at [362, 9] on button "Toggle Right Sidebar" at bounding box center [362, 9] width 8 height 8
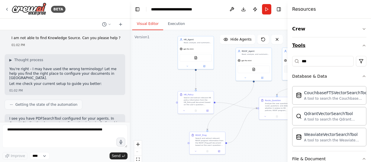
click at [362, 45] on icon "button" at bounding box center [364, 45] width 5 height 5
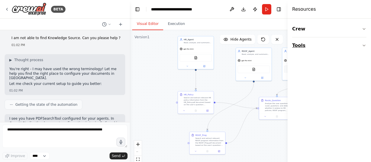
click at [359, 45] on button "Tools" at bounding box center [329, 45] width 74 height 16
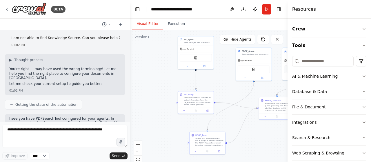
click at [362, 29] on icon "button" at bounding box center [364, 29] width 5 height 5
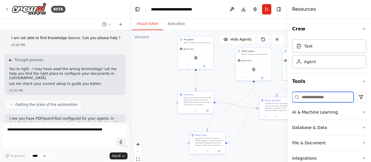
click at [324, 97] on input at bounding box center [322, 97] width 61 height 10
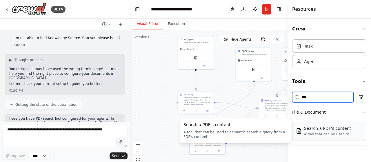
type input "***"
click at [317, 133] on div "A tool that can be used to semantic search a query from a PDF's content." at bounding box center [333, 134] width 59 height 5
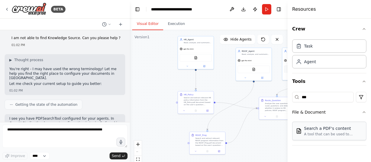
click at [317, 133] on div "A tool that can be used to semantic search a query from a PDF's content." at bounding box center [333, 134] width 59 height 5
click at [280, 136] on div ".deletable-edge-delete-btn { width: 20px; height: 20px; border: 0px solid #ffff…" at bounding box center [209, 102] width 158 height 145
click at [277, 8] on button "Toggle Right Sidebar" at bounding box center [279, 9] width 8 height 8
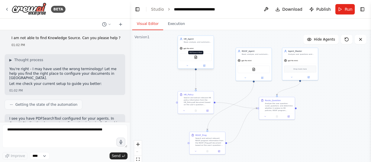
click at [196, 57] on img at bounding box center [195, 56] width 3 height 3
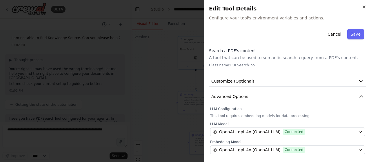
click at [280, 18] on span "Configure your tool's environment variables and actions." at bounding box center [287, 18] width 157 height 6
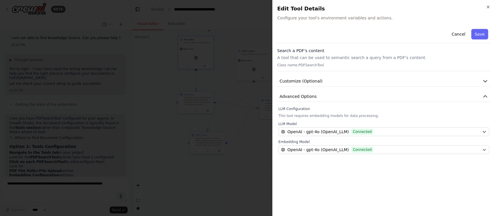
drag, startPoint x: 349, startPoint y: 0, endPoint x: 337, endPoint y: 173, distance: 173.3
click at [337, 173] on div "Cancel Save Search a PDF's content A tool that can be used to semantic search a…" at bounding box center [383, 119] width 213 height 185
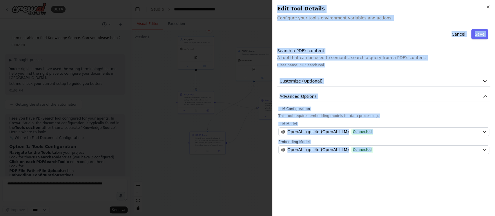
drag, startPoint x: 427, startPoint y: 166, endPoint x: 426, endPoint y: 222, distance: 56.6
click at [426, 202] on html "BETA You are a helpful technical assistant. I need your help to build the follo…" at bounding box center [247, 108] width 495 height 216
click at [407, 185] on div "Cancel Save Search a PDF's content A tool that can be used to semantic search a…" at bounding box center [383, 119] width 213 height 185
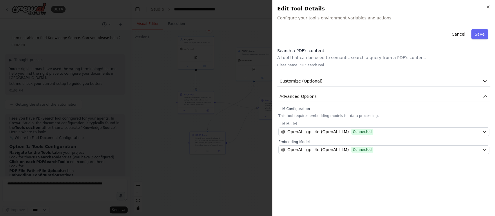
click at [341, 64] on p "Class name: PDFSearchTool" at bounding box center [383, 65] width 213 height 5
click at [343, 60] on p "A tool that can be used to semantic search a query from a PDF's content." at bounding box center [383, 58] width 213 height 6
click at [348, 82] on button "Customize (Optional)" at bounding box center [383, 81] width 213 height 11
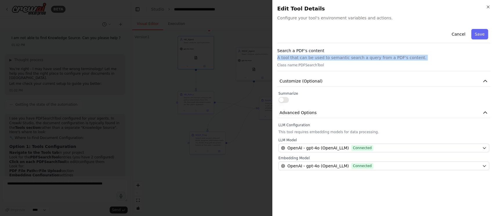
click at [281, 99] on button "button" at bounding box center [283, 100] width 10 height 6
click at [282, 99] on button "button" at bounding box center [283, 100] width 10 height 6
click at [405, 94] on label "Summarize" at bounding box center [383, 93] width 211 height 5
click at [459, 36] on button "Cancel" at bounding box center [458, 34] width 21 height 10
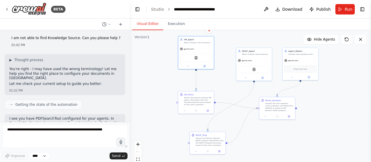
drag, startPoint x: 477, startPoint y: 0, endPoint x: 257, endPoint y: 135, distance: 258.4
click at [257, 135] on div ".deletable-edge-delete-btn { width: 20px; height: 20px; border: 0px solid #ffff…" at bounding box center [250, 102] width 241 height 145
click at [138, 158] on icon "fit view" at bounding box center [137, 159] width 3 height 3
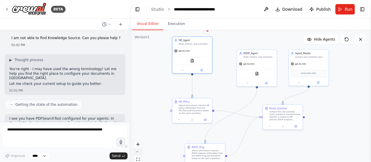
click at [138, 150] on button "zoom out" at bounding box center [138, 152] width 8 height 8
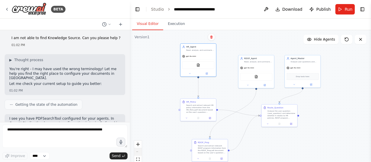
click at [138, 150] on div "React Flow controls" at bounding box center [138, 156] width 8 height 30
drag, startPoint x: 138, startPoint y: 150, endPoint x: 138, endPoint y: 158, distance: 8.4
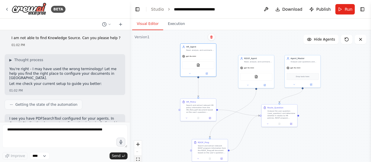
click at [138, 158] on div "React Flow controls" at bounding box center [138, 156] width 8 height 30
click at [138, 158] on icon "fit view" at bounding box center [137, 159] width 3 height 3
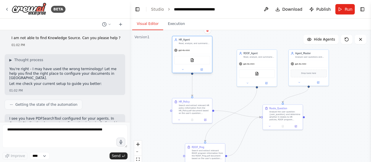
click at [187, 45] on div "HR_Agent Read, analyze, and summarize HR policy information from PDF documents.…" at bounding box center [192, 41] width 40 height 10
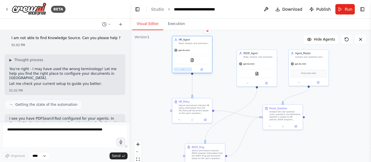
click at [182, 70] on icon at bounding box center [183, 69] width 3 height 3
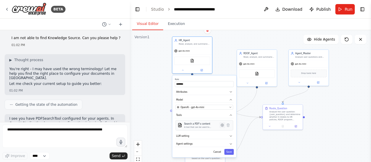
click at [222, 125] on icon at bounding box center [222, 125] width 1 height 1
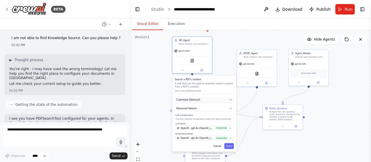
click at [228, 99] on button "Customize (Optional)" at bounding box center [204, 100] width 59 height 6
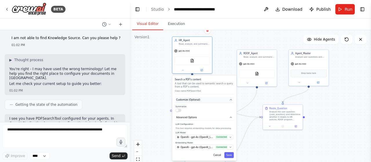
click at [228, 99] on button "Customize (Optional)" at bounding box center [204, 100] width 59 height 6
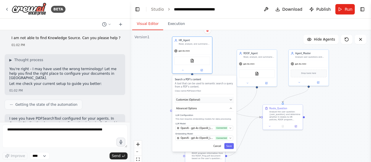
click at [228, 99] on button "Customize (Optional)" at bounding box center [204, 100] width 59 height 6
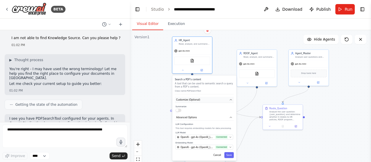
click at [228, 99] on button "Customize (Optional)" at bounding box center [204, 100] width 59 height 6
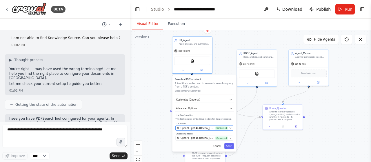
click at [221, 127] on span "Connected" at bounding box center [221, 127] width 12 height 3
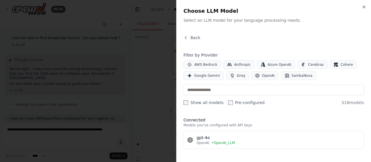
click at [362, 6] on div "Close Choose LLM Model Select an LLM model for your language processing needs. …" at bounding box center [273, 81] width 195 height 162
click at [364, 7] on icon "button" at bounding box center [364, 7] width 5 height 5
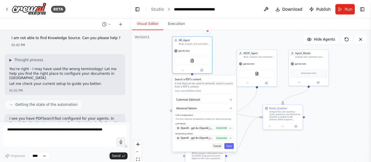
click at [220, 145] on button "Cancel" at bounding box center [218, 146] width 12 height 6
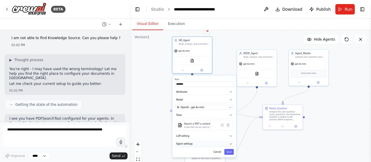
click at [210, 143] on button "Agent settings" at bounding box center [204, 144] width 59 height 6
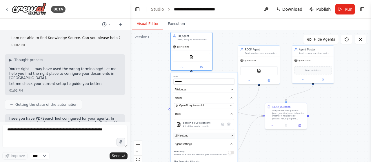
click at [204, 136] on button "LLM setting" at bounding box center [203, 136] width 61 height 6
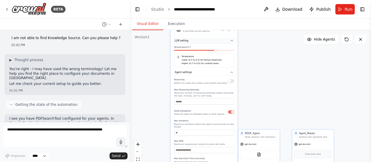
drag, startPoint x: 204, startPoint y: 136, endPoint x: 203, endPoint y: 36, distance: 100.3
click at [203, 38] on button "LLM setting" at bounding box center [203, 41] width 61 height 6
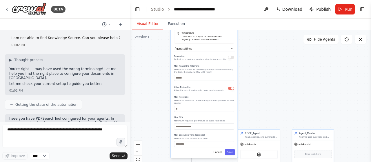
drag, startPoint x: 213, startPoint y: 130, endPoint x: 213, endPoint y: 105, distance: 24.9
click at [213, 105] on div "Reasoning Reflect on a task and create a plan before execution Max Reasoning At…" at bounding box center [204, 100] width 60 height 93
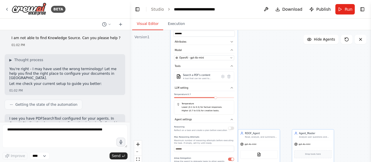
drag, startPoint x: 209, startPoint y: 86, endPoint x: 209, endPoint y: 159, distance: 72.8
click at [209, 159] on div "Allow Delegation Allow the agent to delegate tasks to other agents" at bounding box center [199, 159] width 50 height 7
click at [232, 119] on icon "button" at bounding box center [232, 119] width 2 height 1
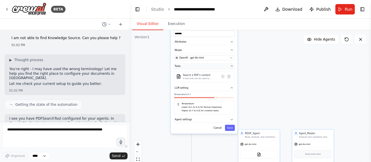
click at [232, 66] on icon "button" at bounding box center [231, 65] width 3 height 3
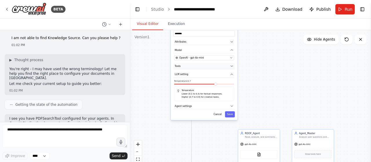
click at [232, 66] on icon "button" at bounding box center [232, 66] width 2 height 1
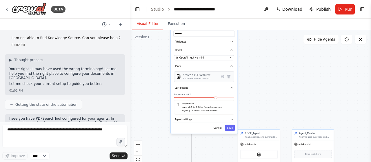
click at [202, 77] on div "A tool that can be used to semantic search a query from a PDF's content." at bounding box center [200, 78] width 35 height 3
click at [223, 76] on icon at bounding box center [222, 76] width 1 height 1
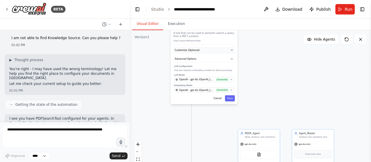
click at [229, 48] on button "Customize (Optional)" at bounding box center [203, 50] width 61 height 6
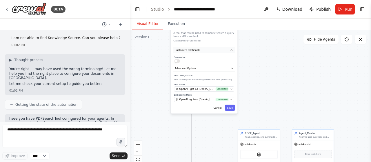
click at [229, 48] on button "Customize (Optional)" at bounding box center [203, 50] width 61 height 6
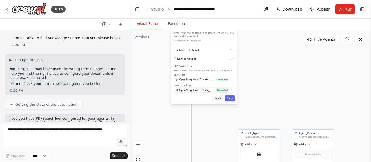
click at [219, 98] on button "Cancel" at bounding box center [218, 98] width 12 height 6
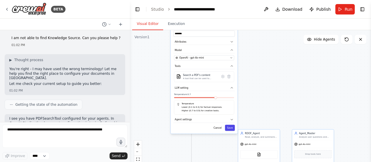
click at [230, 126] on button "Save" at bounding box center [230, 128] width 10 height 6
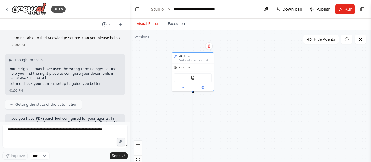
drag, startPoint x: 221, startPoint y: 79, endPoint x: 223, endPoint y: 147, distance: 68.2
click at [223, 147] on div ".deletable-edge-delete-btn { width: 20px; height: 20px; border: 0px solid #ffff…" at bounding box center [250, 102] width 241 height 145
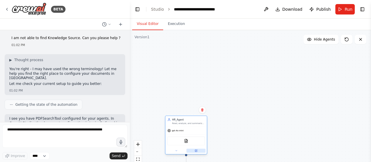
drag, startPoint x: 202, startPoint y: 65, endPoint x: 195, endPoint y: 149, distance: 84.1
click at [195, 149] on div "gpt-4o-mini PDFSearchTool" at bounding box center [186, 140] width 41 height 27
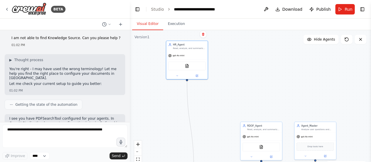
drag, startPoint x: 255, startPoint y: 100, endPoint x: 256, endPoint y: 24, distance: 75.7
click at [256, 24] on div "Visual Editor Execution Version 1 Show Tools Hide Agents .deletable-edge-delete…" at bounding box center [250, 91] width 241 height 144
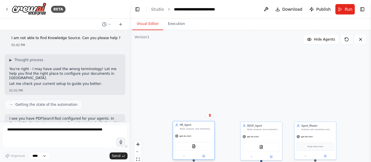
drag, startPoint x: 193, startPoint y: 48, endPoint x: 198, endPoint y: 133, distance: 84.9
click at [198, 133] on div "HR_Agent Read, analyze, and summarize HR policy information from PDF documents.…" at bounding box center [194, 140] width 42 height 39
click at [257, 77] on div ".deletable-edge-delete-btn { width: 20px; height: 20px; border: 0px solid #ffff…" at bounding box center [250, 102] width 241 height 145
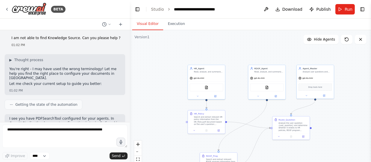
drag, startPoint x: 198, startPoint y: 86, endPoint x: 204, endPoint y: 33, distance: 52.6
click at [204, 33] on div ".deletable-edge-delete-btn { width: 20px; height: 20px; border: 0px solid #ffff…" at bounding box center [250, 102] width 241 height 145
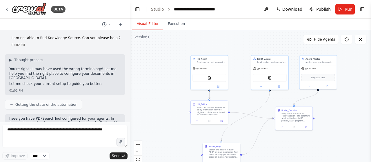
drag, startPoint x: 163, startPoint y: 97, endPoint x: 166, endPoint y: 87, distance: 10.0
click at [166, 87] on div ".deletable-edge-delete-btn { width: 20px; height: 20px; border: 0px solid #ffff…" at bounding box center [250, 102] width 241 height 145
click at [209, 91] on div ".deletable-edge-delete-btn { width: 20px; height: 20px; border: 0px solid #ffff…" at bounding box center [250, 102] width 241 height 145
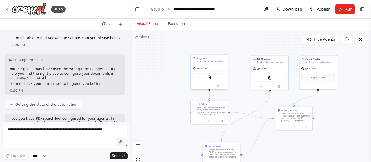
click at [209, 91] on div ".deletable-edge-delete-btn { width: 20px; height: 20px; border: 0px solid #ffff…" at bounding box center [250, 102] width 241 height 145
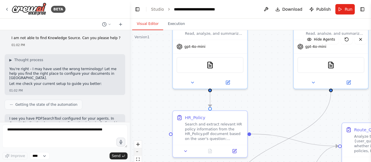
click at [138, 152] on icon "zoom out" at bounding box center [137, 152] width 3 height 1
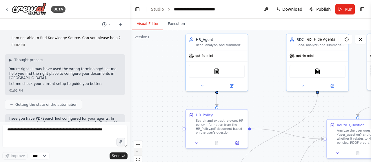
click at [138, 152] on icon "zoom out" at bounding box center [137, 152] width 3 height 1
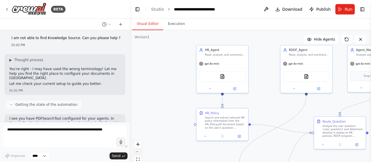
click at [138, 152] on icon "zoom out" at bounding box center [137, 152] width 3 height 1
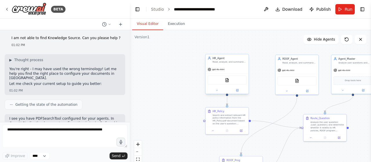
click at [235, 60] on div "HR_Agent" at bounding box center [230, 58] width 34 height 3
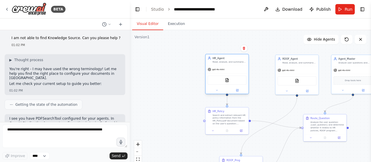
click at [235, 60] on div "HR_Agent" at bounding box center [230, 58] width 34 height 3
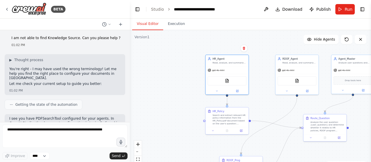
click at [167, 61] on div ".deletable-edge-delete-btn { width: 20px; height: 20px; border: 0px solid #ffff…" at bounding box center [250, 102] width 241 height 145
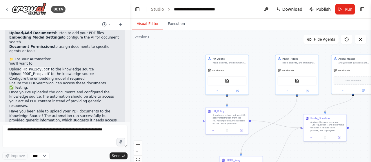
scroll to position [1129, 0]
